Goal: Information Seeking & Learning: Find specific fact

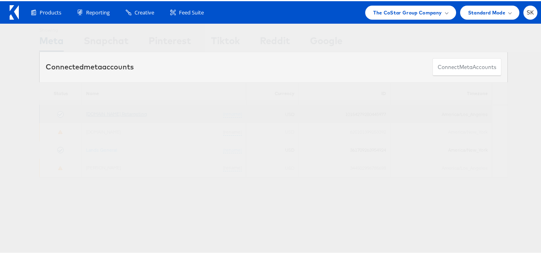
click at [108, 112] on link "[DOMAIN_NAME] Retargeting" at bounding box center [116, 112] width 61 height 6
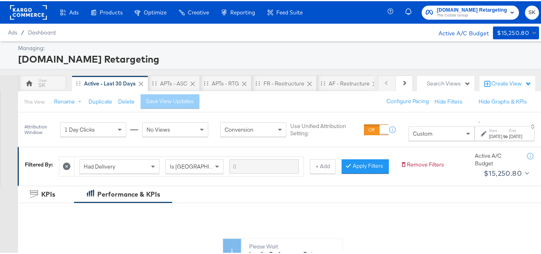
click at [433, 137] on div "Custom" at bounding box center [441, 132] width 65 height 14
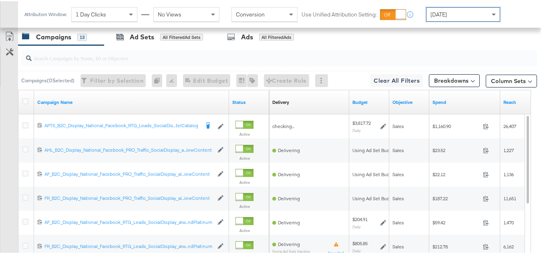
scroll to position [360, 0]
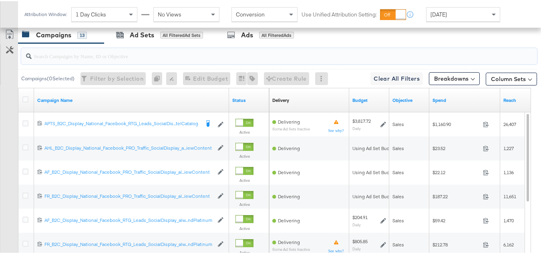
click at [69, 59] on input "search" at bounding box center [262, 52] width 460 height 16
paste input "APTS_B2C_Display_National_Facebook_RTG_Leads_SocialDisplay_Retargeting_Diamond_…"
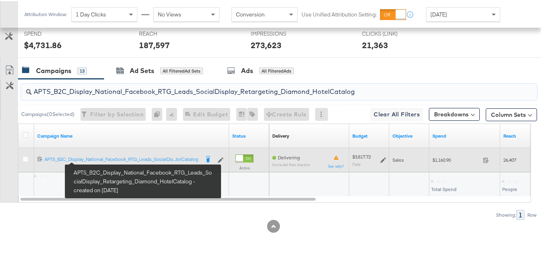
scroll to position [336, 0]
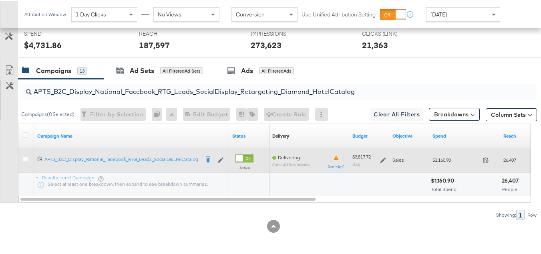
click at [437, 159] on span "$1,160.90" at bounding box center [456, 158] width 47 height 6
copy div "$1,160.90"
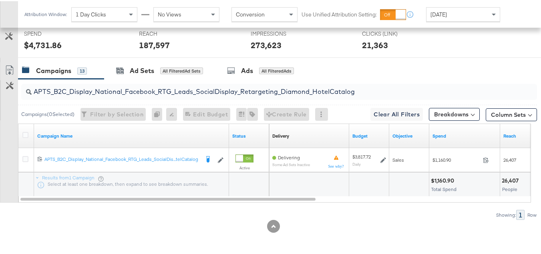
click at [114, 85] on input "APTS_B2C_Display_National_Facebook_RTG_Leads_SocialDisplay_Retargeting_Diamond_…" at bounding box center [262, 87] width 460 height 16
paste input "alwayson_Retargeting_DARE24_DiamondPlatinum"
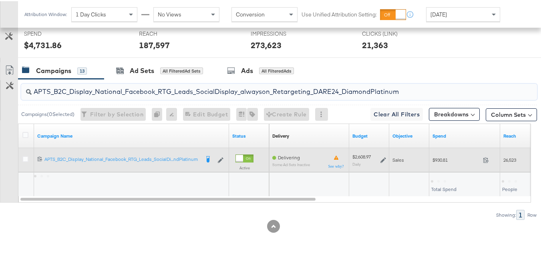
click at [438, 160] on span "$930.81" at bounding box center [456, 158] width 47 height 6
copy div "$930.81"
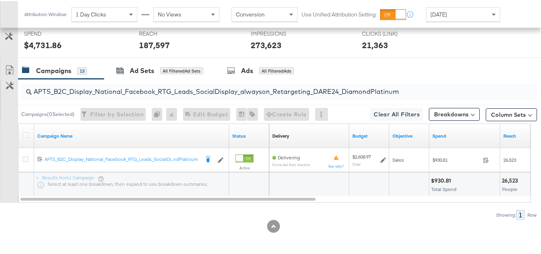
click at [149, 102] on div "APTS_B2C_Display_National_Facebook_RTG_Leads_SocialDisplay_alwayson_Retargeting…" at bounding box center [277, 91] width 519 height 26
click at [153, 91] on input "APTS_B2C_Display_National_Facebook_RTG_Leads_SocialDisplay_alwayson_Retargeting…" at bounding box center [262, 87] width 460 height 16
paste input "FR_B2C_Display_National_Facebook_RTG_Leads_SocialDisplay_alwayson_Retargeting_FR"
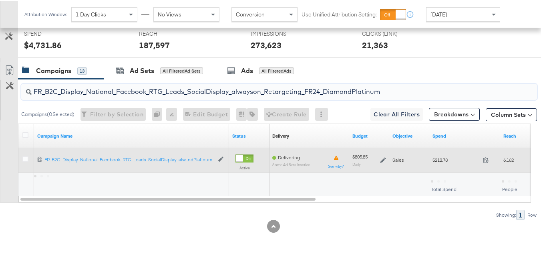
click at [446, 160] on span "$212.78" at bounding box center [456, 158] width 47 height 6
click at [433, 157] on span "$212.78" at bounding box center [456, 158] width 47 height 6
click at [441, 162] on div "$212.78 212.78" at bounding box center [464, 158] width 71 height 12
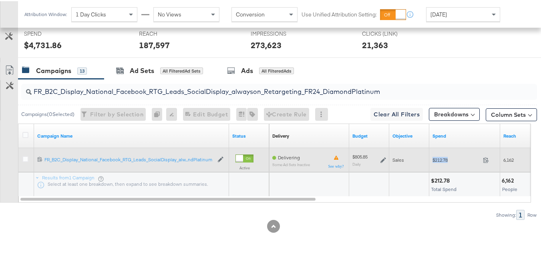
click at [441, 162] on div "$212.78 212.78" at bounding box center [464, 158] width 71 height 12
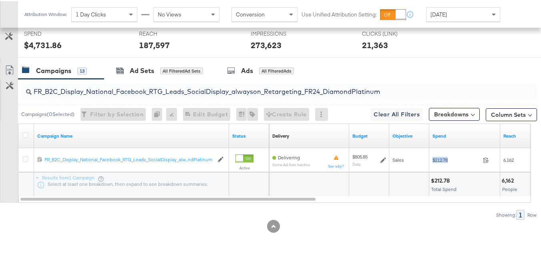
copy div "$212.78"
click at [151, 89] on input "FR_B2C_Display_National_Facebook_RTG_Leads_SocialDisplay_alwayson_Retargeting_F…" at bounding box center [262, 87] width 460 height 16
paste input "AF_B2C_Display_National_Facebook_RTG_Leads_SocialDisplay_alwayson_Retargeting_AF"
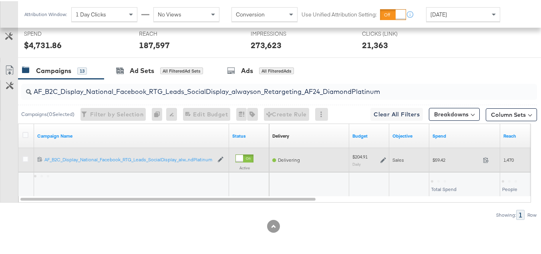
click at [455, 161] on span "$59.42" at bounding box center [456, 158] width 47 height 6
click at [442, 159] on span "$59.42" at bounding box center [456, 158] width 47 height 6
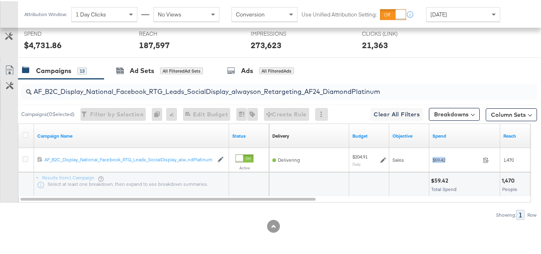
copy div "$59.42"
click at [165, 91] on input "AF_B2C_Display_National_Facebook_RTG_Leads_SocialDisplay_alwayson_Retargeting_A…" at bounding box center [262, 87] width 460 height 16
paste input "HL_B2C_Display_National_Facebook_RTG_Leads_SocialDisplay_alwayson_Retargeting_A…"
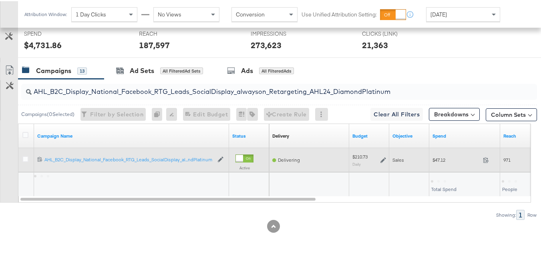
click at [446, 167] on div "$47.12 47.12" at bounding box center [464, 159] width 71 height 24
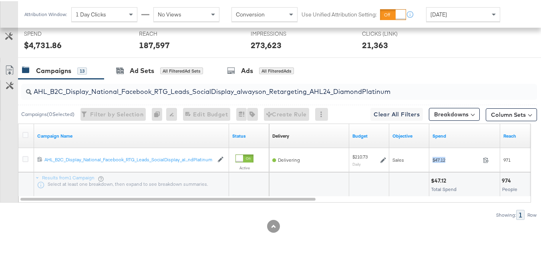
copy div "$47.12"
click at [158, 83] on input "AHL_B2C_Display_National_Facebook_RTG_Leads_SocialDisplay_alwayson_Retargeting_…" at bounding box center [262, 87] width 460 height 16
paste input "PTS_B2C_Display_National_Facebook_PRO_Traffic_SocialDisplay_alwayson_ASC_DARE24…"
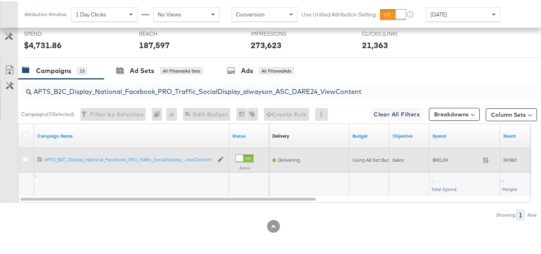
click at [435, 165] on div "$901.59 901.59" at bounding box center [464, 158] width 71 height 12
copy div "$901.59"
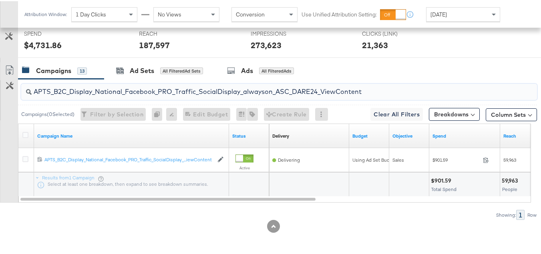
click at [161, 86] on input "APTS_B2C_Display_National_Facebook_PRO_Traffic_SocialDisplay_alwayson_ASC_DARE2…" at bounding box center [262, 87] width 460 height 16
paste input "Leads_SocialDisplay_alwayson_ASC_DARE24_Purchase"
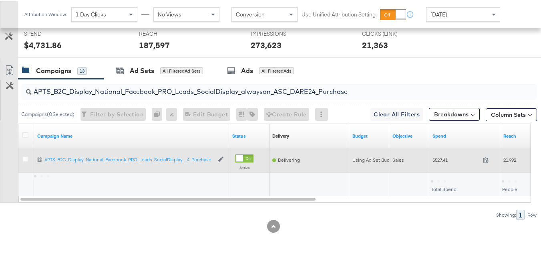
click at [442, 161] on span "$527.41" at bounding box center [456, 158] width 47 height 6
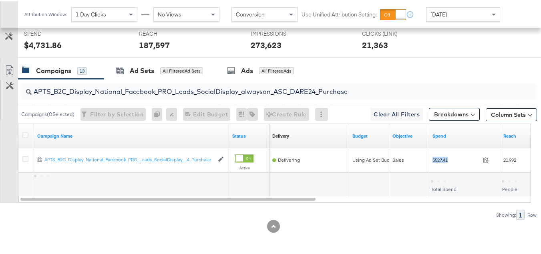
copy div "$527.41"
click at [120, 91] on input "APTS_B2C_Display_National_Facebook_PRO_Leads_SocialDisplay_alwayson_ASC_DARE24_…" at bounding box center [262, 87] width 460 height 16
paste input "F_B2C_Display_National_Facebook_PRO_Traffic_SocialDisplay_alwayson_ASC_AF24_Vie…"
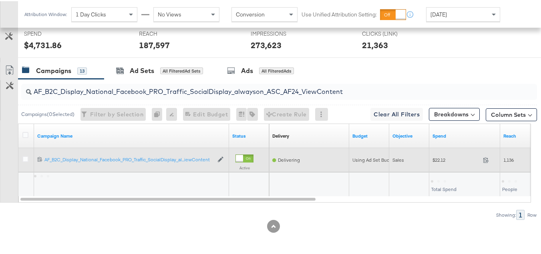
click at [443, 162] on div "$22.12 22.12" at bounding box center [464, 158] width 71 height 12
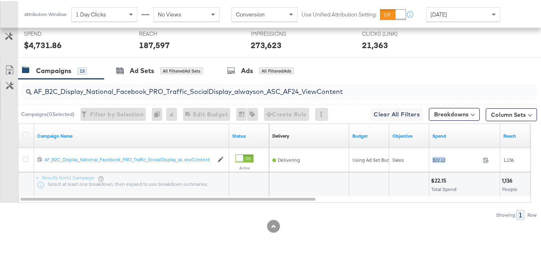
copy div "$22.12"
click at [148, 87] on input "AF_B2C_Display_National_Facebook_PRO_Traffic_SocialDisplay_alwayson_ASC_AF24_Vi…" at bounding box center [262, 87] width 460 height 16
paste input "FR_B2C_Display_National_Facebook_PRO_Traffic_SocialDisplay_alwayson_ASC_FR"
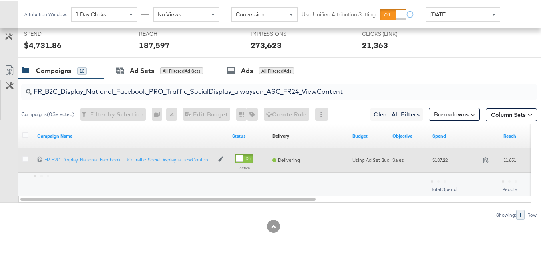
click at [432, 161] on div "$187.22 187.22" at bounding box center [464, 158] width 71 height 12
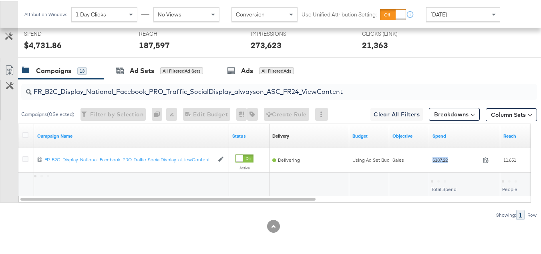
copy div "$187.22"
click at [163, 87] on input "FR_B2C_Display_National_Facebook_PRO_Traffic_SocialDisplay_alwayson_ASC_FR24_Vi…" at bounding box center [262, 87] width 460 height 16
paste input "AHL_B2C_Display_National_Facebook_PRO_Traffic_SocialDisplay_alwayson_ASC_AHL"
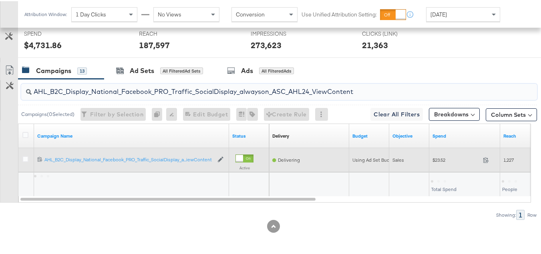
type input "AHL_B2C_Display_National_Facebook_PRO_Traffic_SocialDisplay_alwayson_ASC_AHL24_…"
click at [439, 162] on div "$23.52 23.52" at bounding box center [464, 158] width 71 height 12
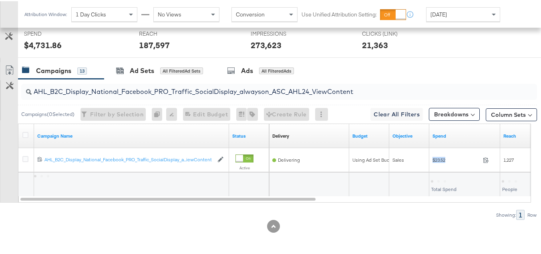
copy div "$23.52"
click at [489, 206] on div "AHL_B2C_Display_National_Facebook_PRO_Traffic_SocialDisplay_alwayson_ASC_AHL24_…" at bounding box center [268, 148] width 537 height 141
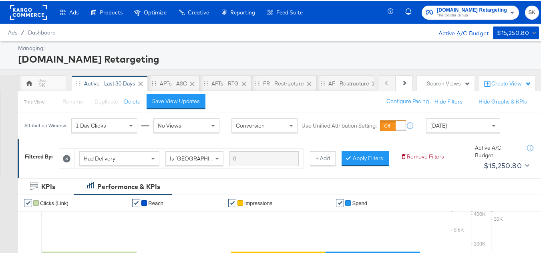
click at [433, 18] on button "Apartments.com Retargeting The CoStar Group" at bounding box center [470, 11] width 97 height 14
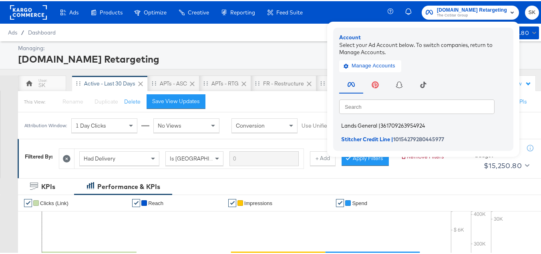
click at [358, 123] on span "Lands General" at bounding box center [359, 124] width 36 height 6
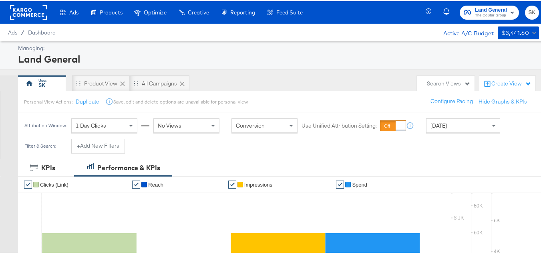
click at [465, 119] on div "Yesterday" at bounding box center [463, 124] width 73 height 14
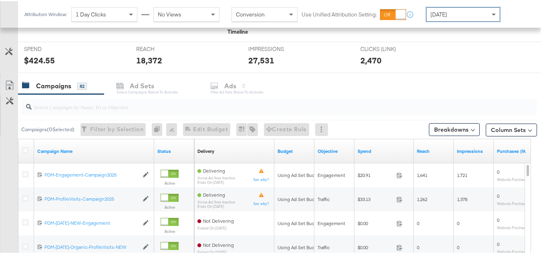
scroll to position [290, 0]
click at [91, 111] on div at bounding box center [279, 107] width 516 height 16
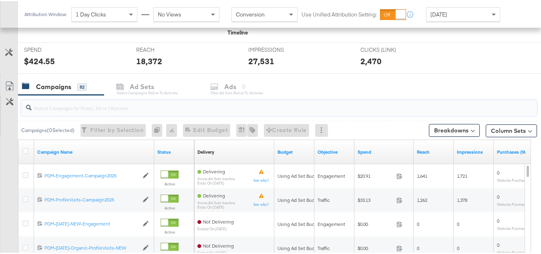
paste input "B2C_LAND_KC_RT_Sig_24"
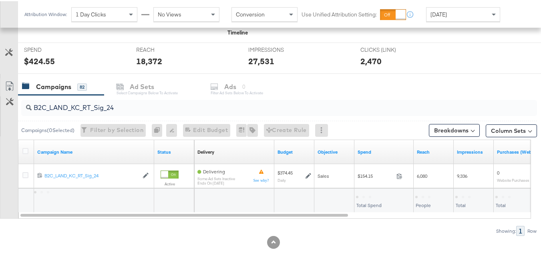
drag, startPoint x: 91, startPoint y: 112, endPoint x: 419, endPoint y: 207, distance: 341.9
click at [278, 153] on div "B2C_LAND_KC_RT_Sig_24 Campaigns ( 0 Selected) Filter by Selection Filter 0 camp…" at bounding box center [268, 164] width 537 height 141
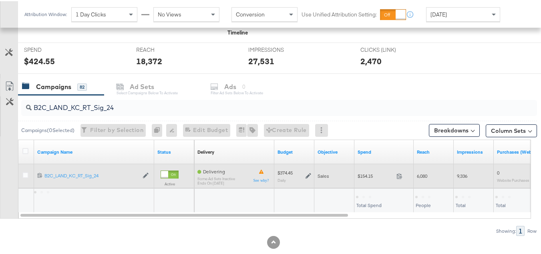
click at [368, 177] on span "$154.15" at bounding box center [376, 174] width 36 height 6
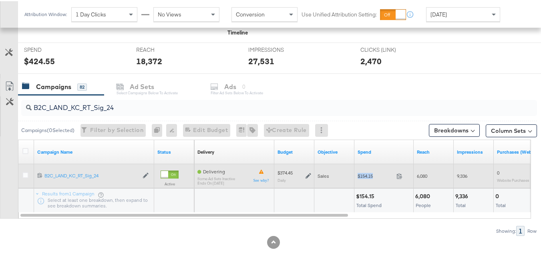
click at [368, 177] on span "$154.15" at bounding box center [376, 174] width 36 height 6
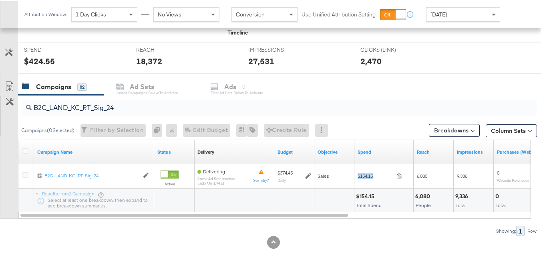
copy div "$154.15"
click at [137, 107] on input "B2C_LAND_KC_RT_Sig_24" at bounding box center [262, 103] width 460 height 16
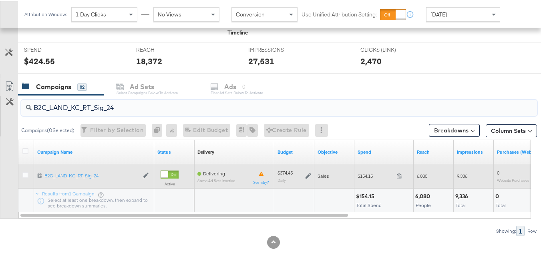
paste input "B_Ecommerce_KC_Retargeting_LW&LOA_Traffic"
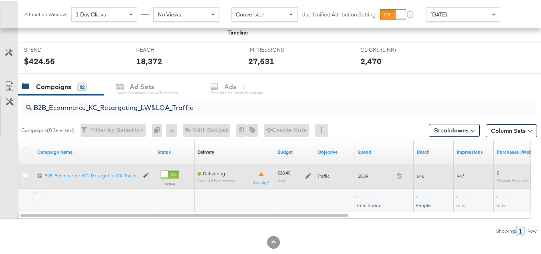
click at [372, 178] on div "$5.89 5.89" at bounding box center [384, 174] width 59 height 12
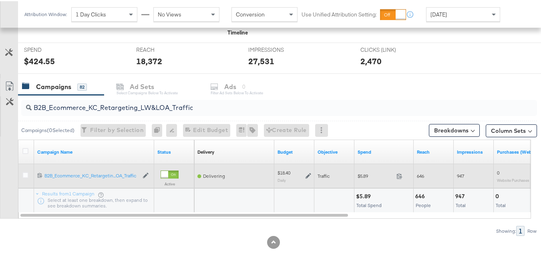
click at [370, 179] on div "$5.89 5.89" at bounding box center [384, 174] width 59 height 12
copy div "$5.89"
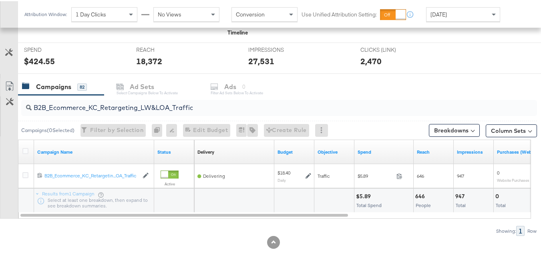
click at [120, 104] on input "B2B_Ecommerce_KC_Retargeting_LW&LOA_Traffic" at bounding box center [262, 103] width 460 height 16
paste input "KC_Retargeting_Prospects & Clients_Conversions"
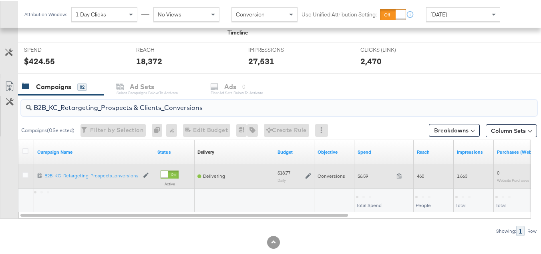
click at [363, 176] on span "$6.59" at bounding box center [376, 174] width 36 height 6
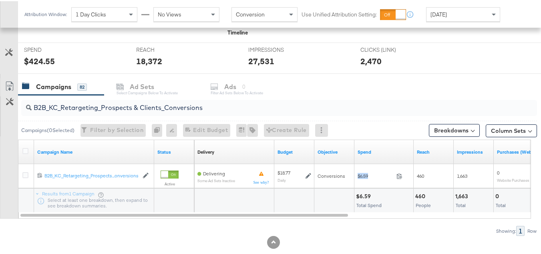
copy div "$6.59"
click at [121, 101] on input "B2B_KC_Retargeting_Prospects & Clients_Conversions" at bounding box center [262, 103] width 460 height 16
paste input "C_LAND_KC_Pros_Sig"
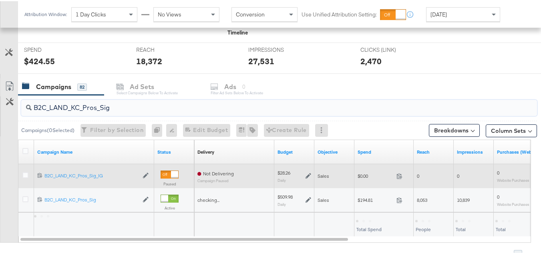
type input "B2C_LAND_KC_Pros_Sig"
click at [364, 179] on div "$0.00 0" at bounding box center [384, 174] width 59 height 12
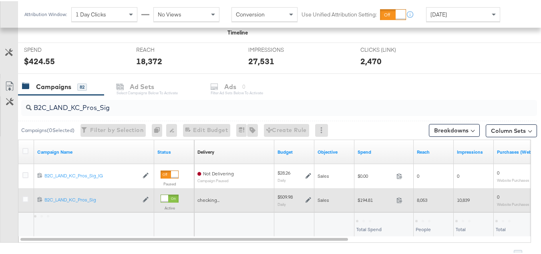
click at [367, 194] on div "$194.81 194.81" at bounding box center [384, 198] width 59 height 12
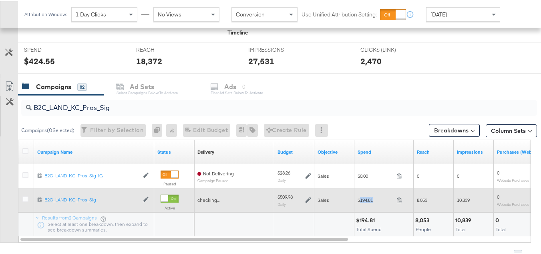
click at [367, 194] on div "$194.81 194.81" at bounding box center [384, 198] width 59 height 12
copy div "$194.81"
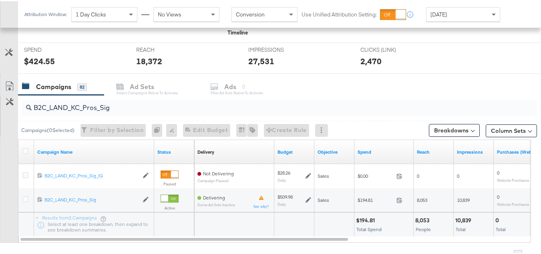
click at [289, 211] on div at bounding box center [294, 223] width 40 height 24
